Goal: Navigation & Orientation: Find specific page/section

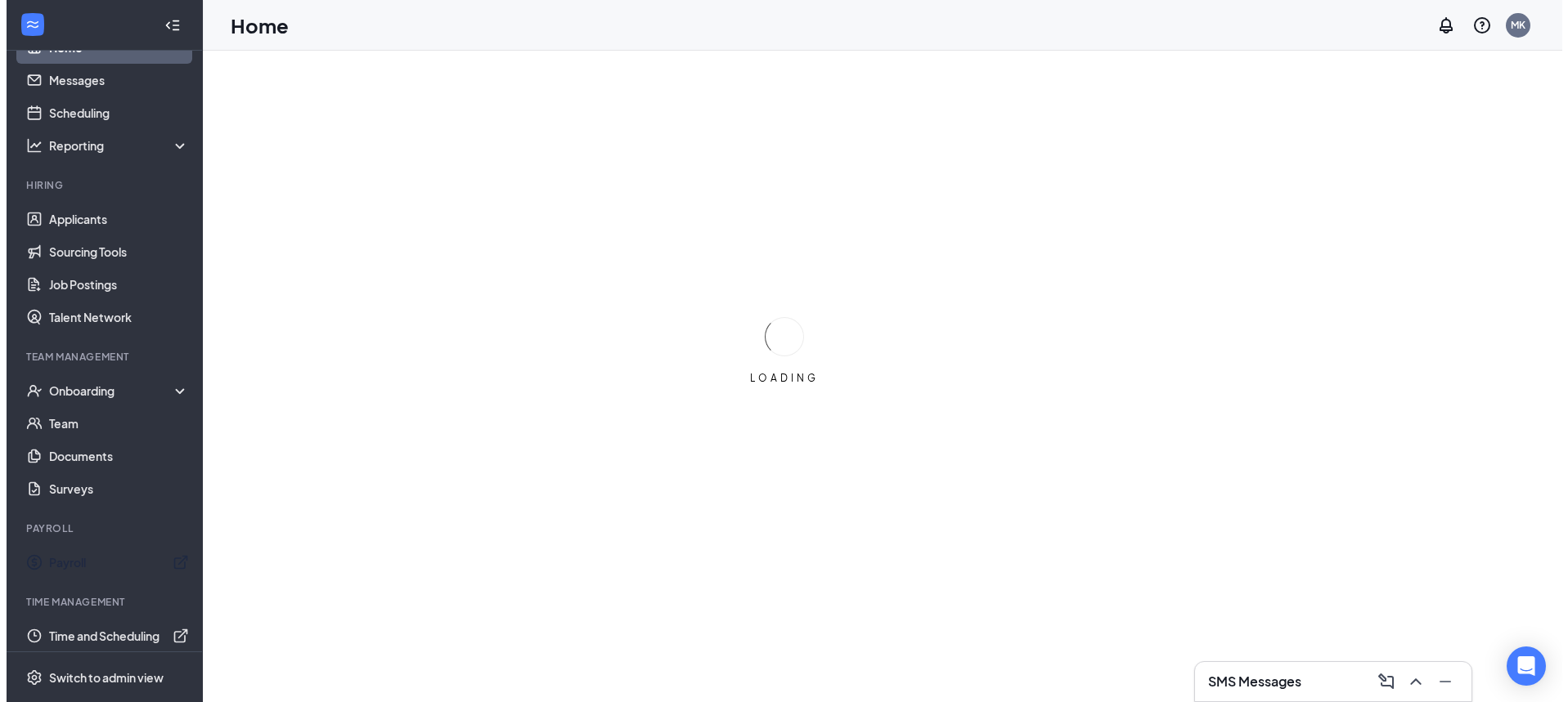
scroll to position [44, 0]
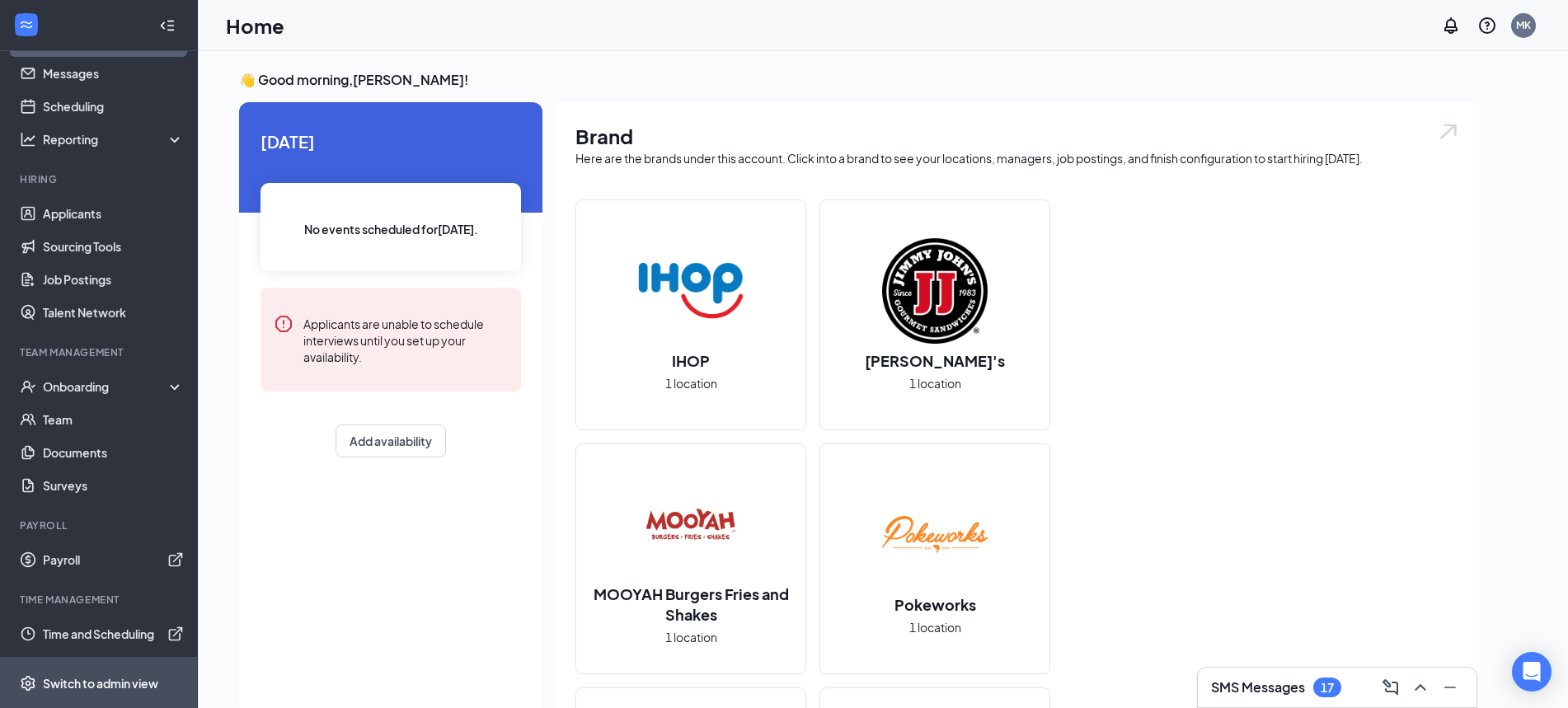
click at [106, 676] on div "Switch to admin view" at bounding box center [101, 684] width 115 height 17
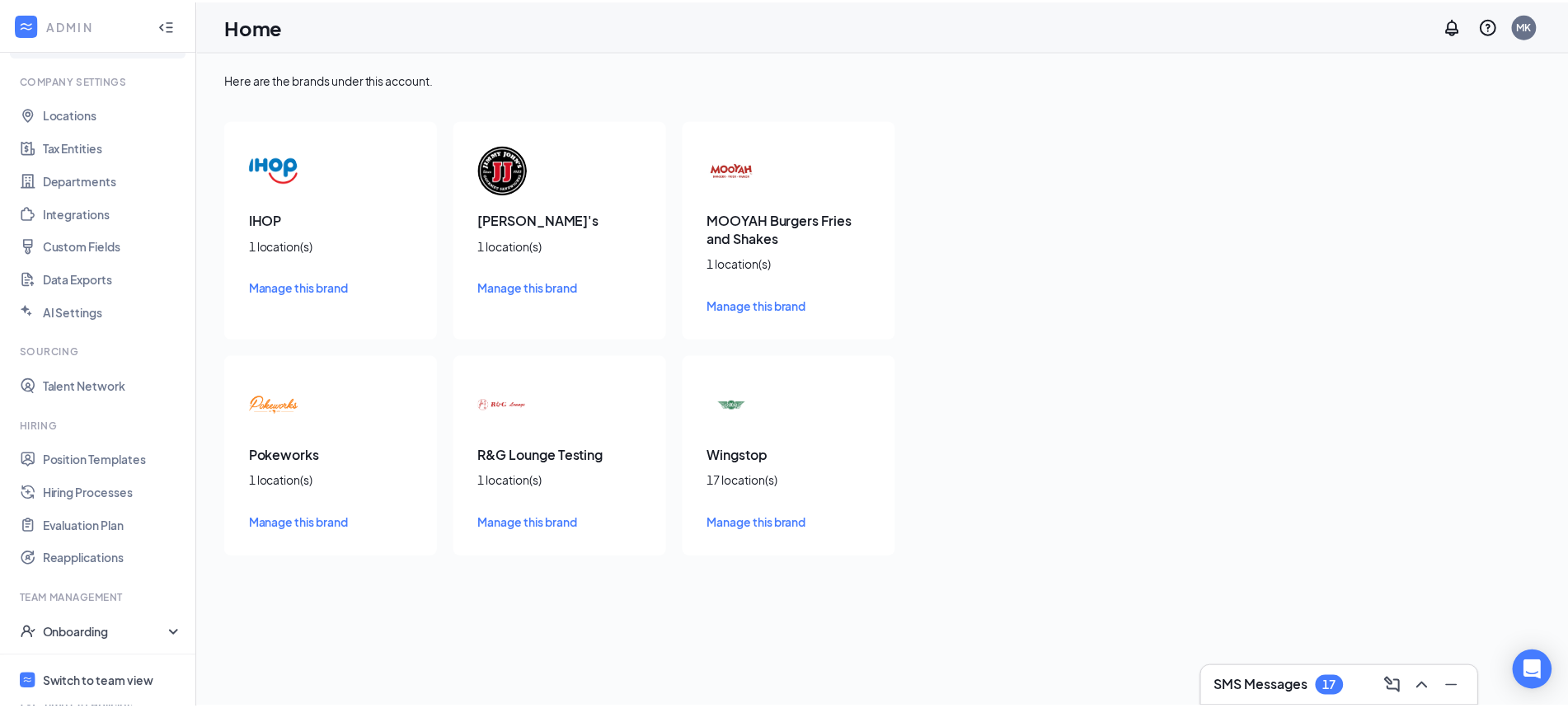
scroll to position [225, 0]
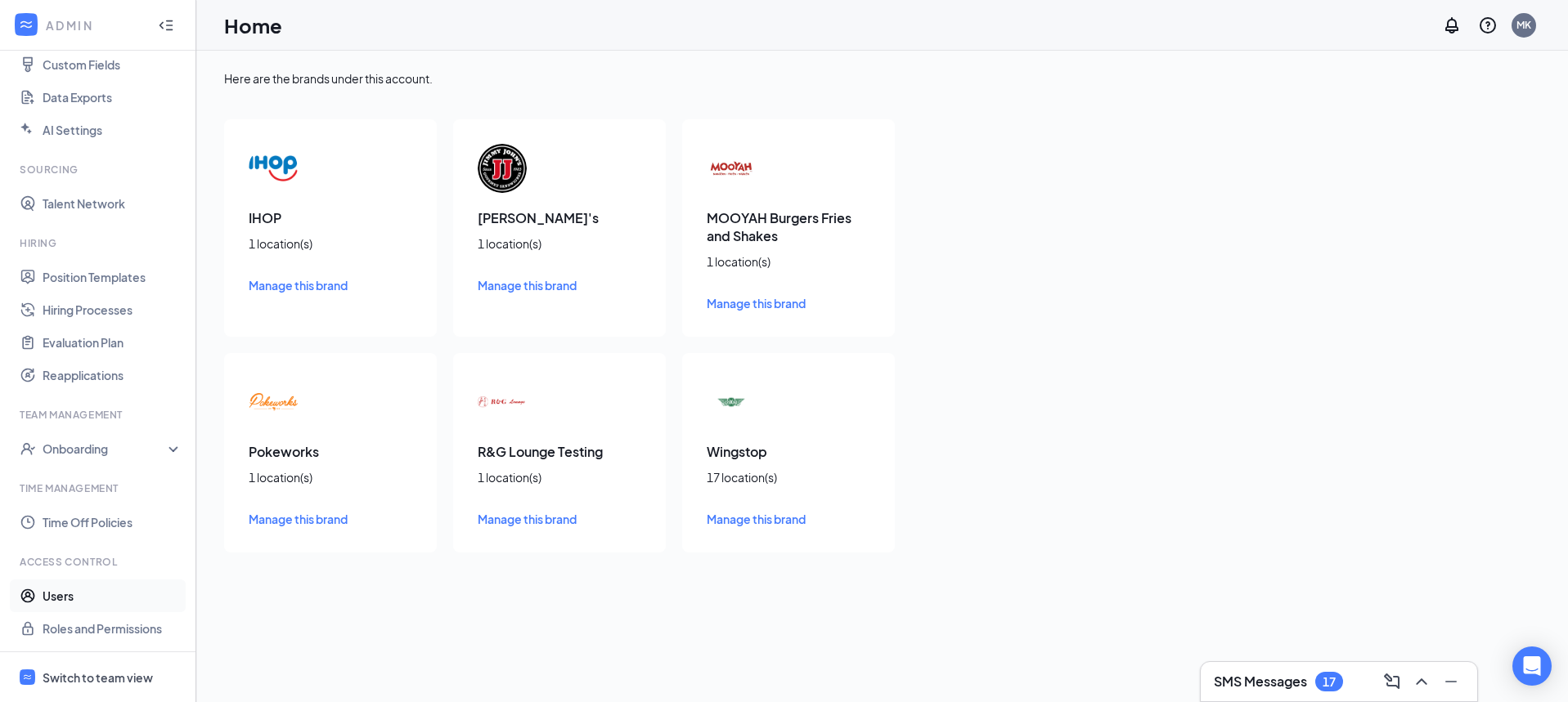
click at [93, 588] on link "Users" at bounding box center [113, 596] width 140 height 33
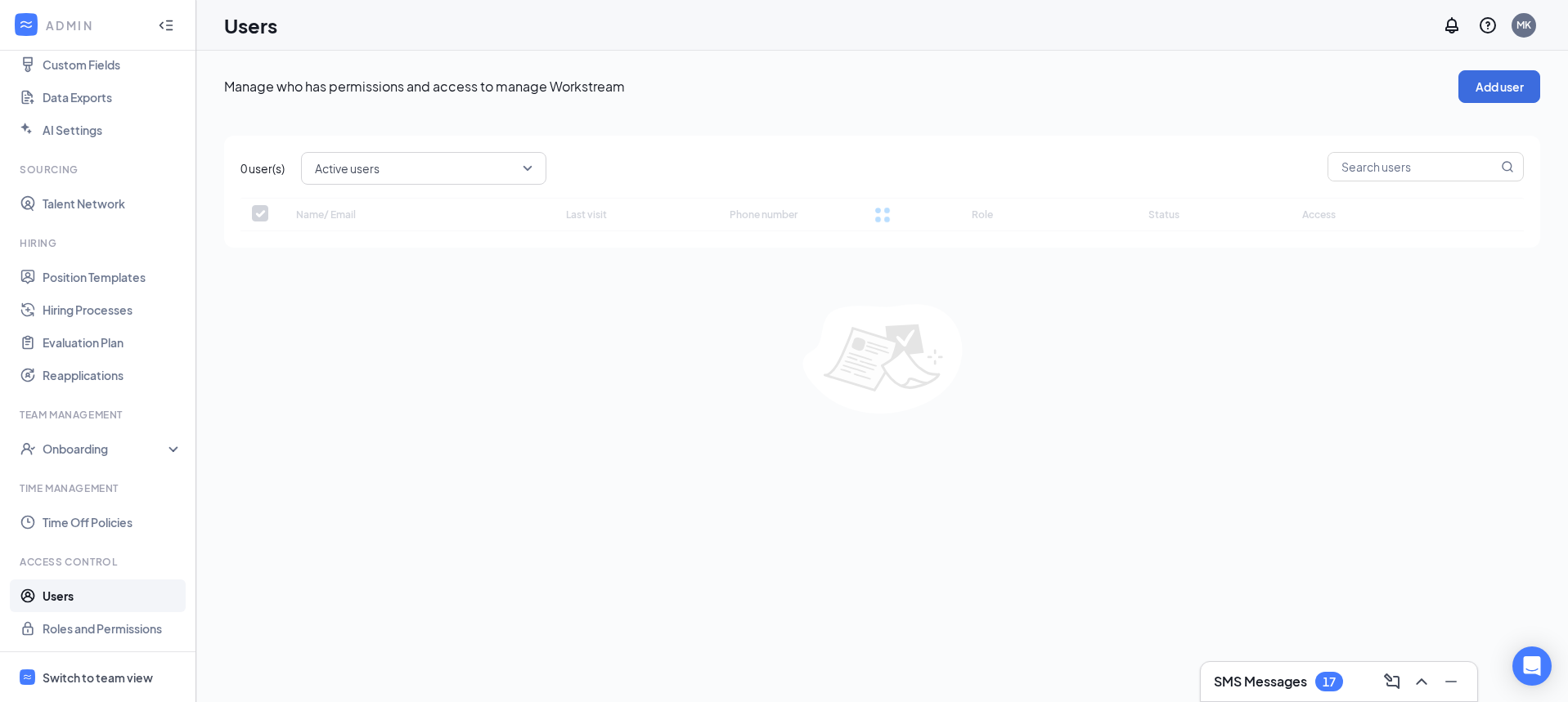
checkbox input "false"
